Goal: Task Accomplishment & Management: Manage account settings

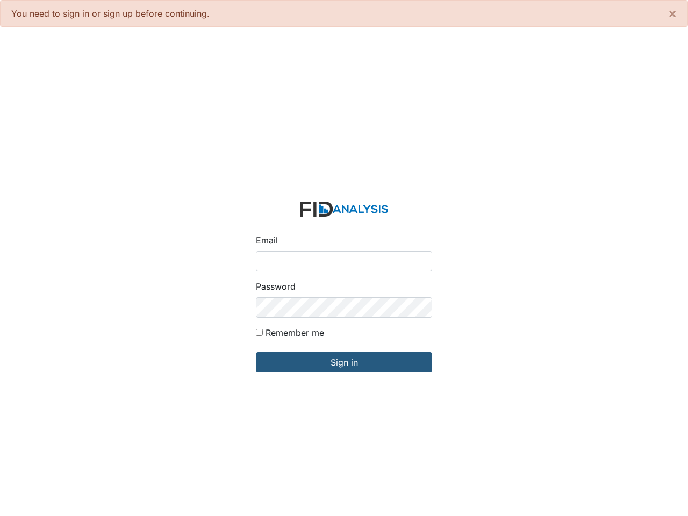
click at [344, 258] on input "Email" at bounding box center [344, 261] width 176 height 20
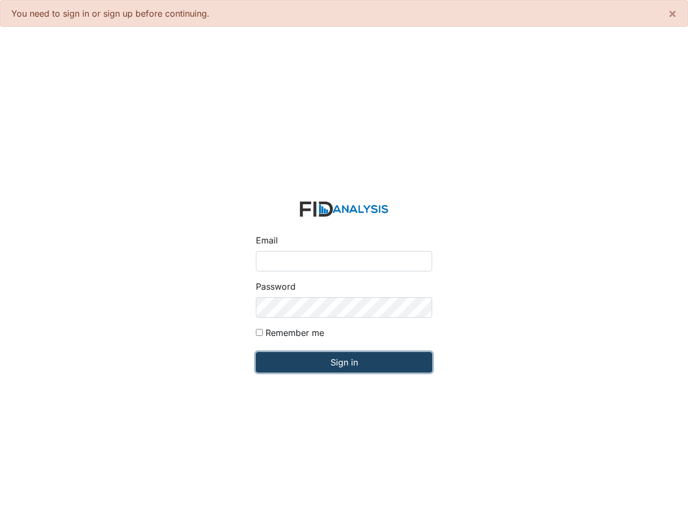
click at [344, 363] on input "Sign in" at bounding box center [344, 362] width 176 height 20
